Goal: Navigation & Orientation: Find specific page/section

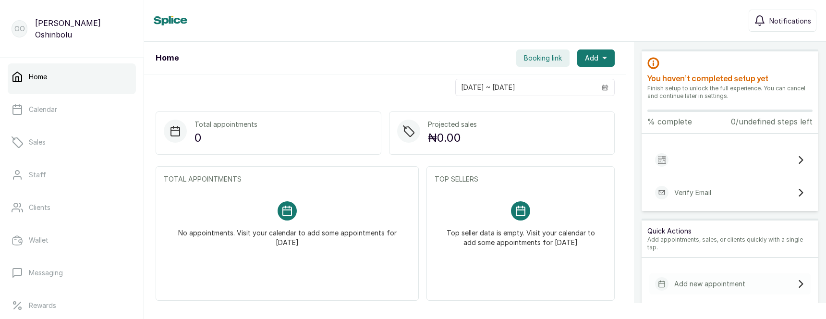
click at [547, 58] on span "Booking link" at bounding box center [543, 58] width 38 height 10
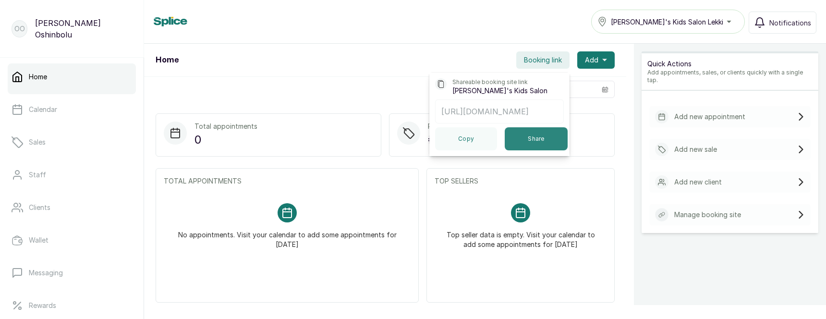
click at [530, 138] on button "Share" at bounding box center [536, 138] width 63 height 23
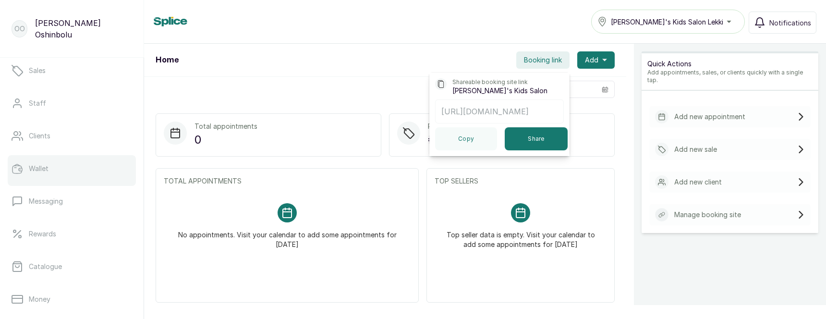
scroll to position [104, 0]
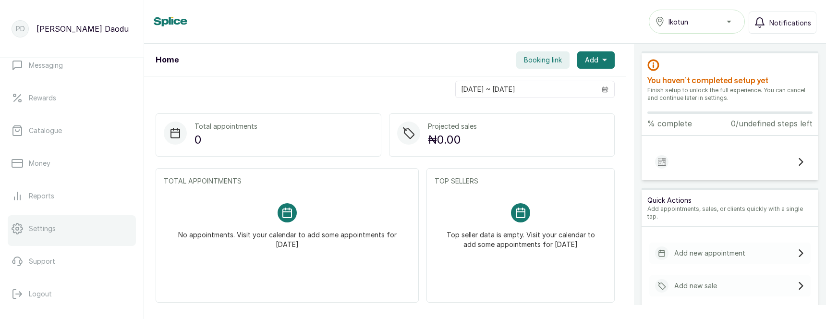
scroll to position [208, 0]
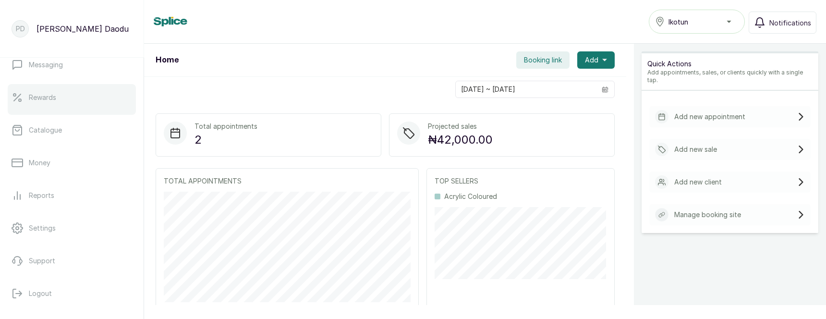
click at [75, 93] on link "Rewards" at bounding box center [72, 97] width 128 height 27
